Goal: Navigation & Orientation: Find specific page/section

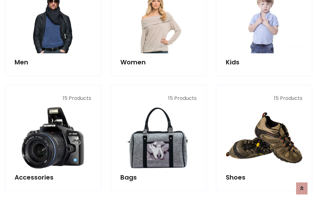
scroll to position [212, 0]
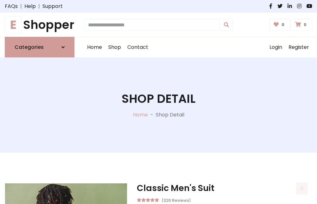
click at [40, 25] on h1 "E Shopper" at bounding box center [40, 25] width 70 height 14
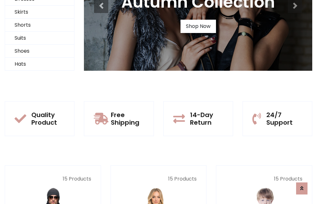
scroll to position [61, 0]
